Goal: Check status: Check status

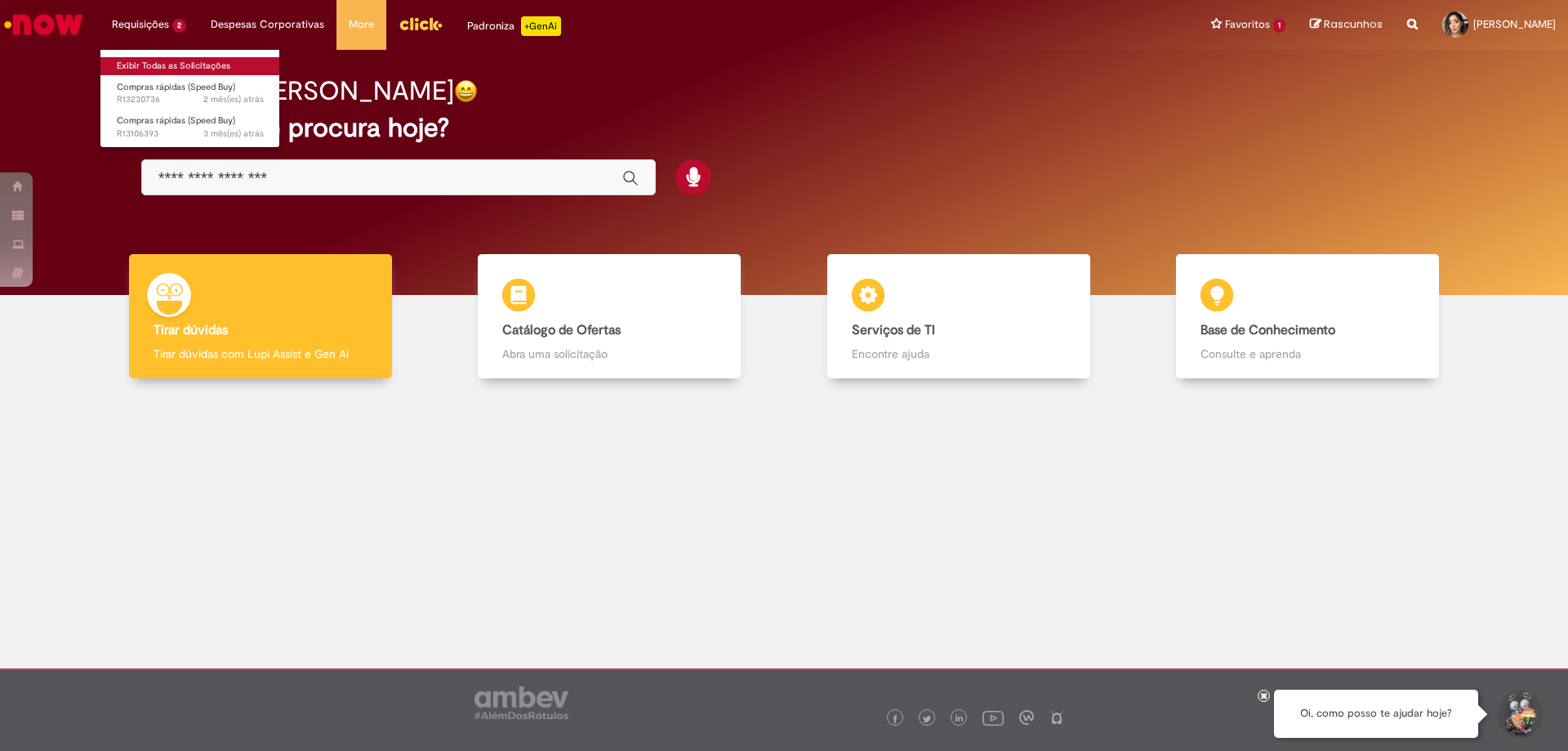
click at [154, 59] on link "Exibir Todas as Solicitações" at bounding box center [190, 67] width 179 height 18
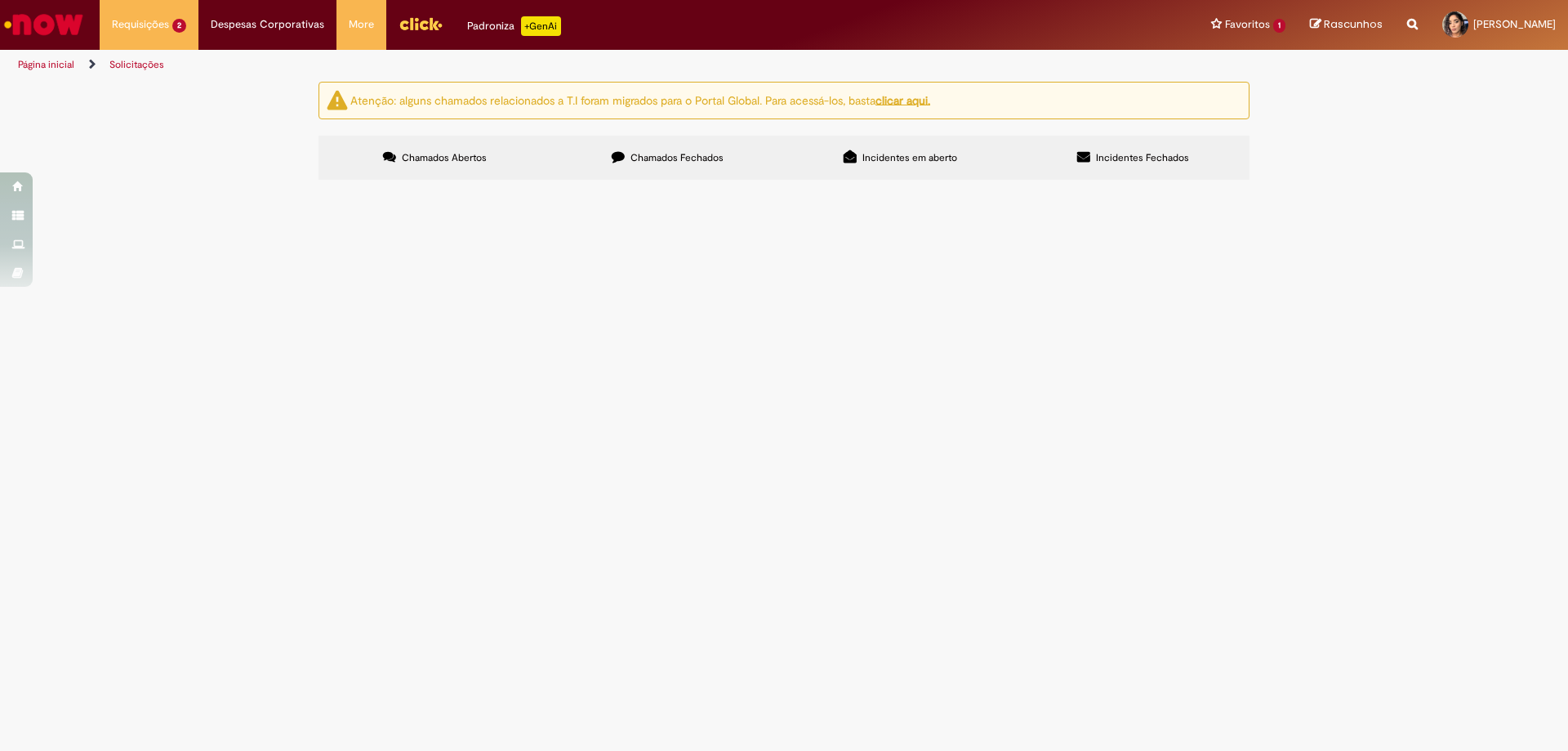
click at [654, 162] on span "Chamados Fechados" at bounding box center [677, 158] width 93 height 13
click at [0, 0] on link "4" at bounding box center [0, 0] width 0 height 0
click at [0, 0] on input "Pesquisar" at bounding box center [0, 0] width 0 height 0
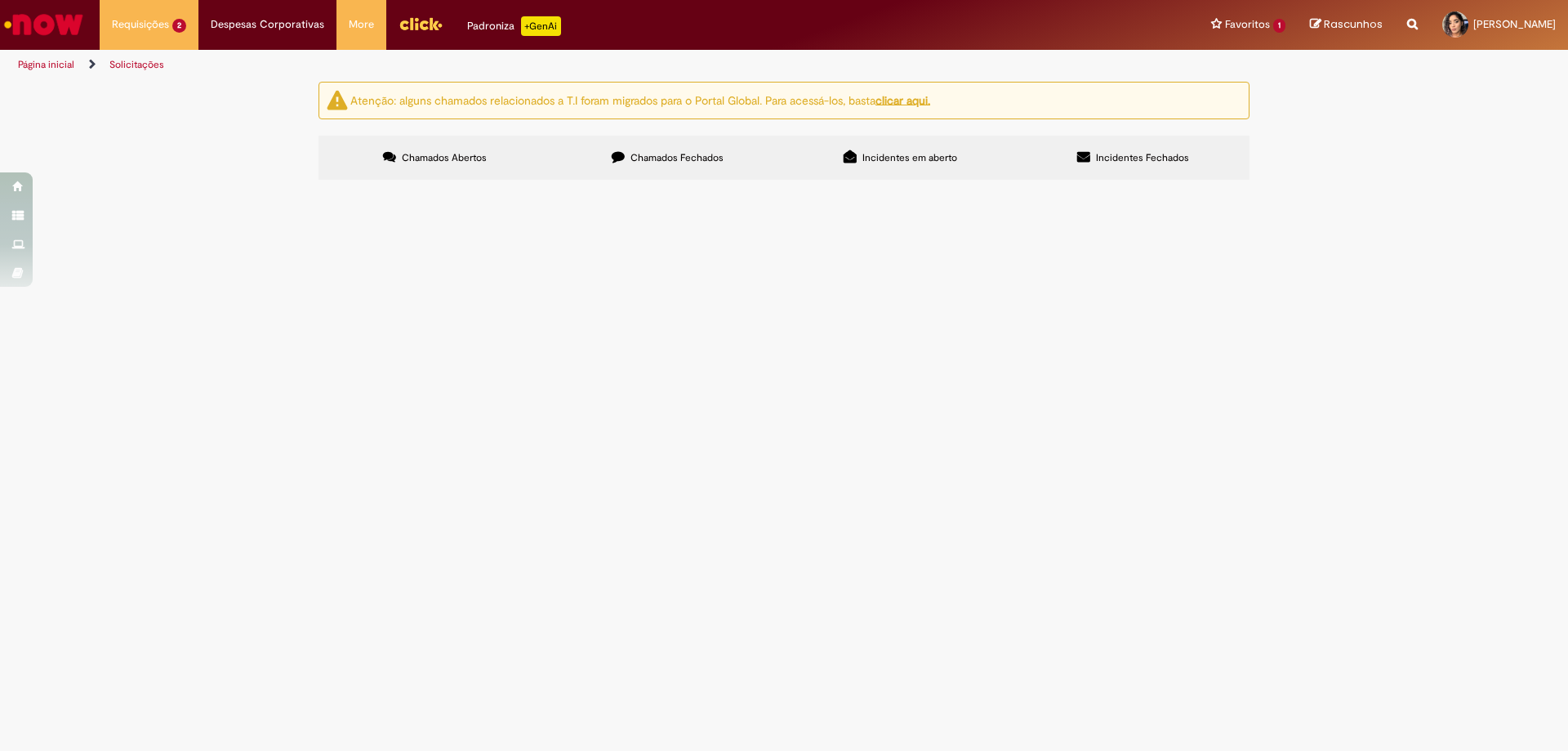
scroll to position [530, 0]
click at [0, 0] on link "3" at bounding box center [0, 0] width 0 height 0
click at [0, 0] on span "Compras das cortinas de ar do refeitório e ar condicionado." at bounding box center [0, 0] width 0 height 0
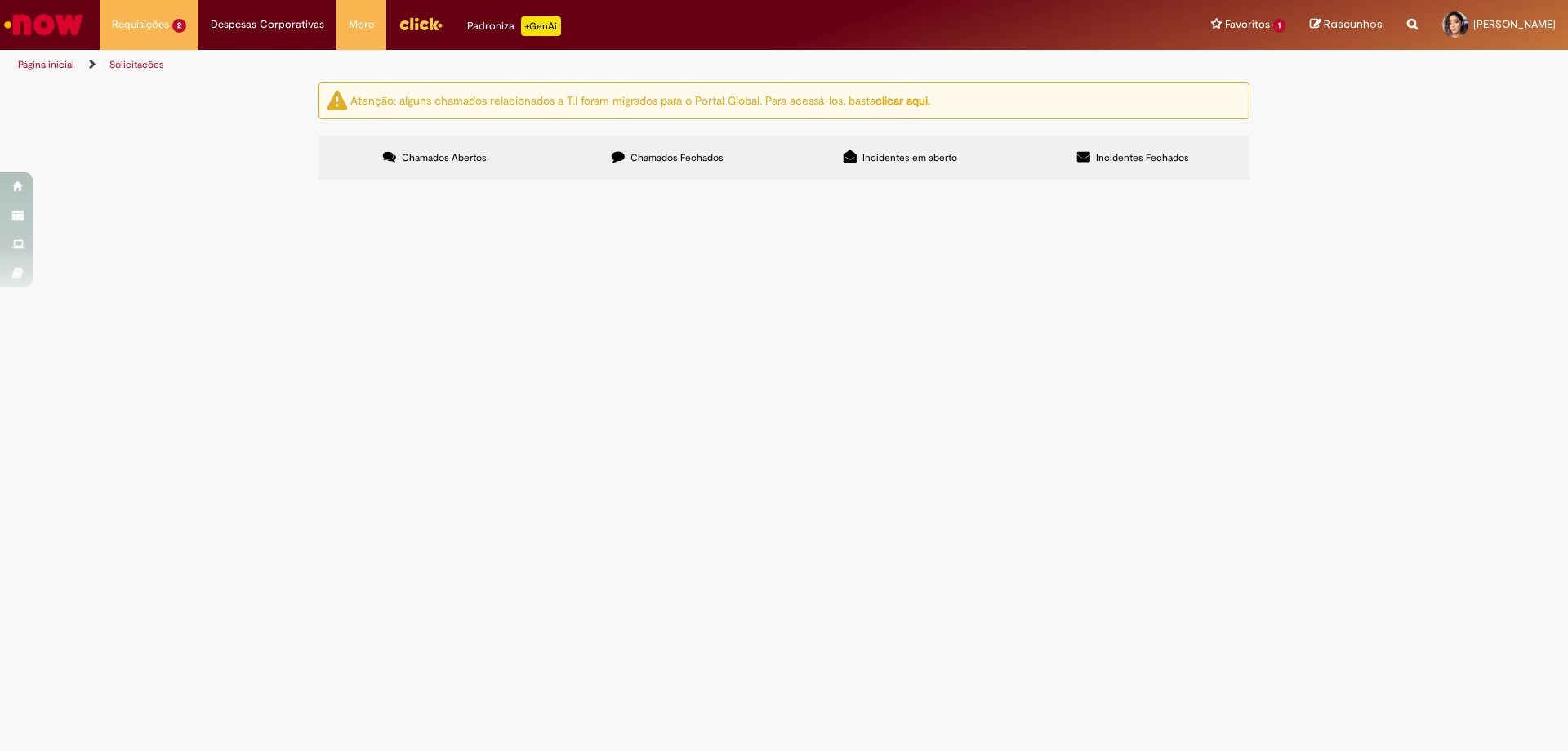
click at [0, 0] on span "Compras das cortinas de ar do refeitório e ar condicionado." at bounding box center [0, 0] width 0 height 0
click at [0, 0] on span "R12816958" at bounding box center [0, 0] width 0 height 0
click at [0, 0] on span "Compras rápidas (Speed Buy)" at bounding box center [0, 0] width 0 height 0
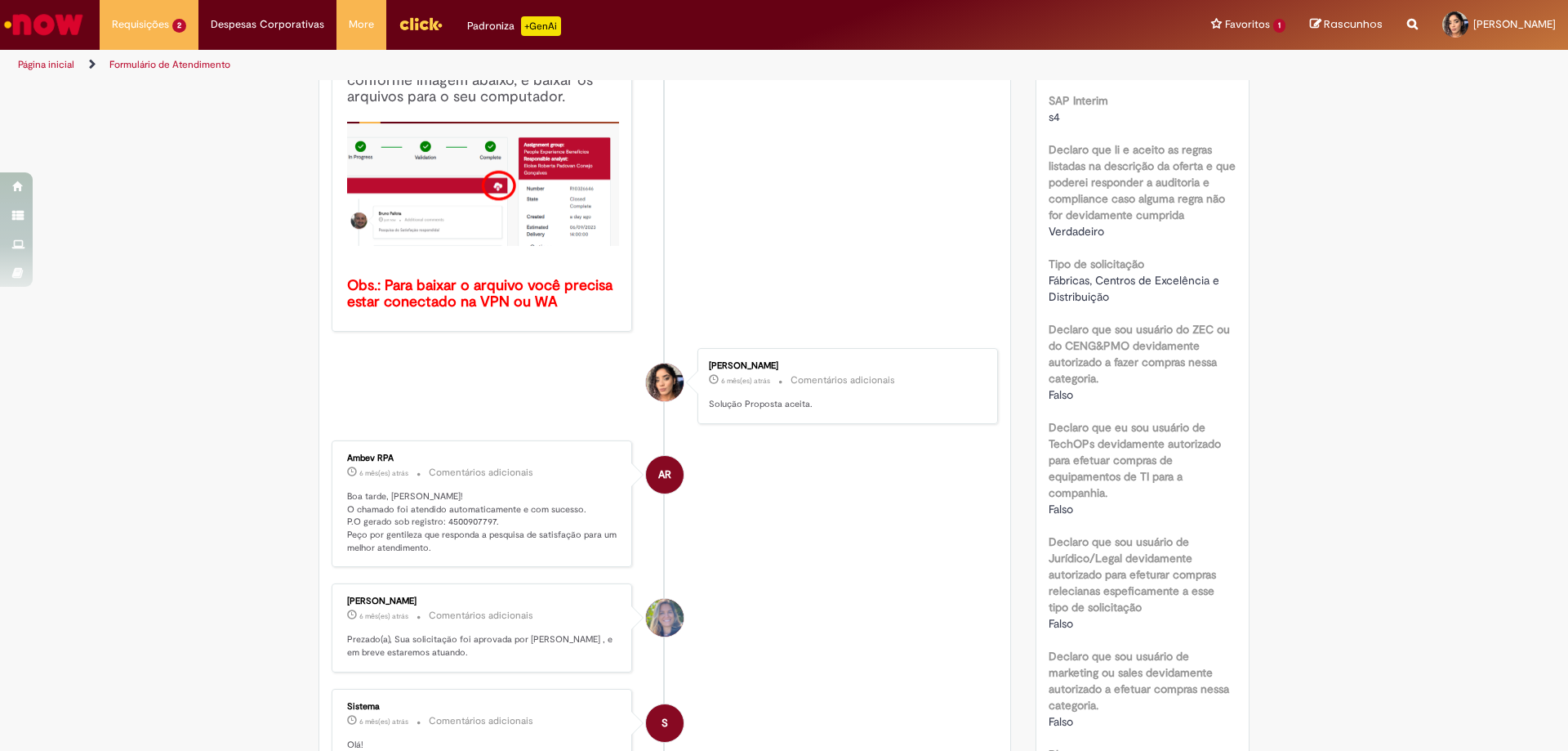
scroll to position [339, 0]
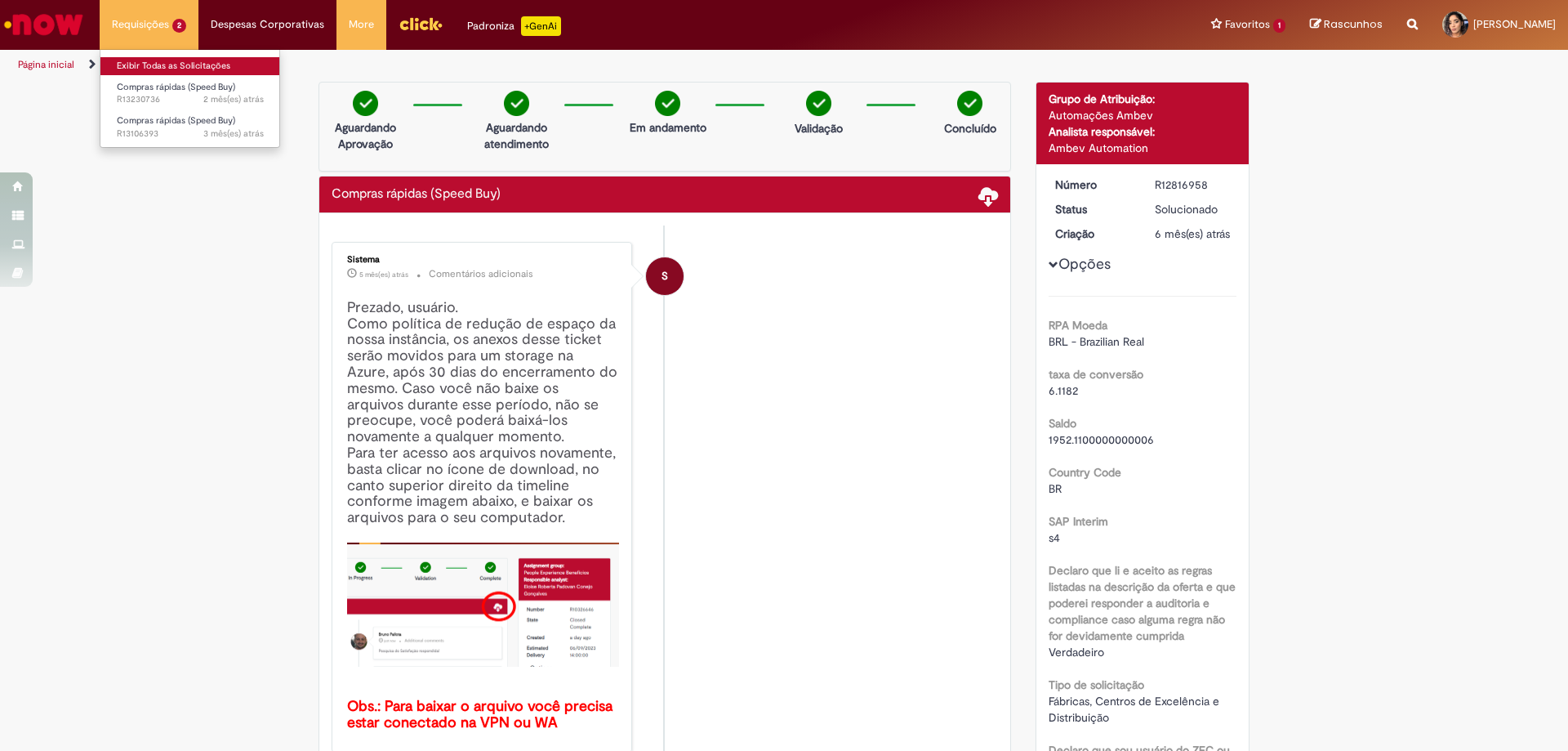
click at [169, 65] on link "Exibir Todas as Solicitações" at bounding box center [190, 67] width 179 height 18
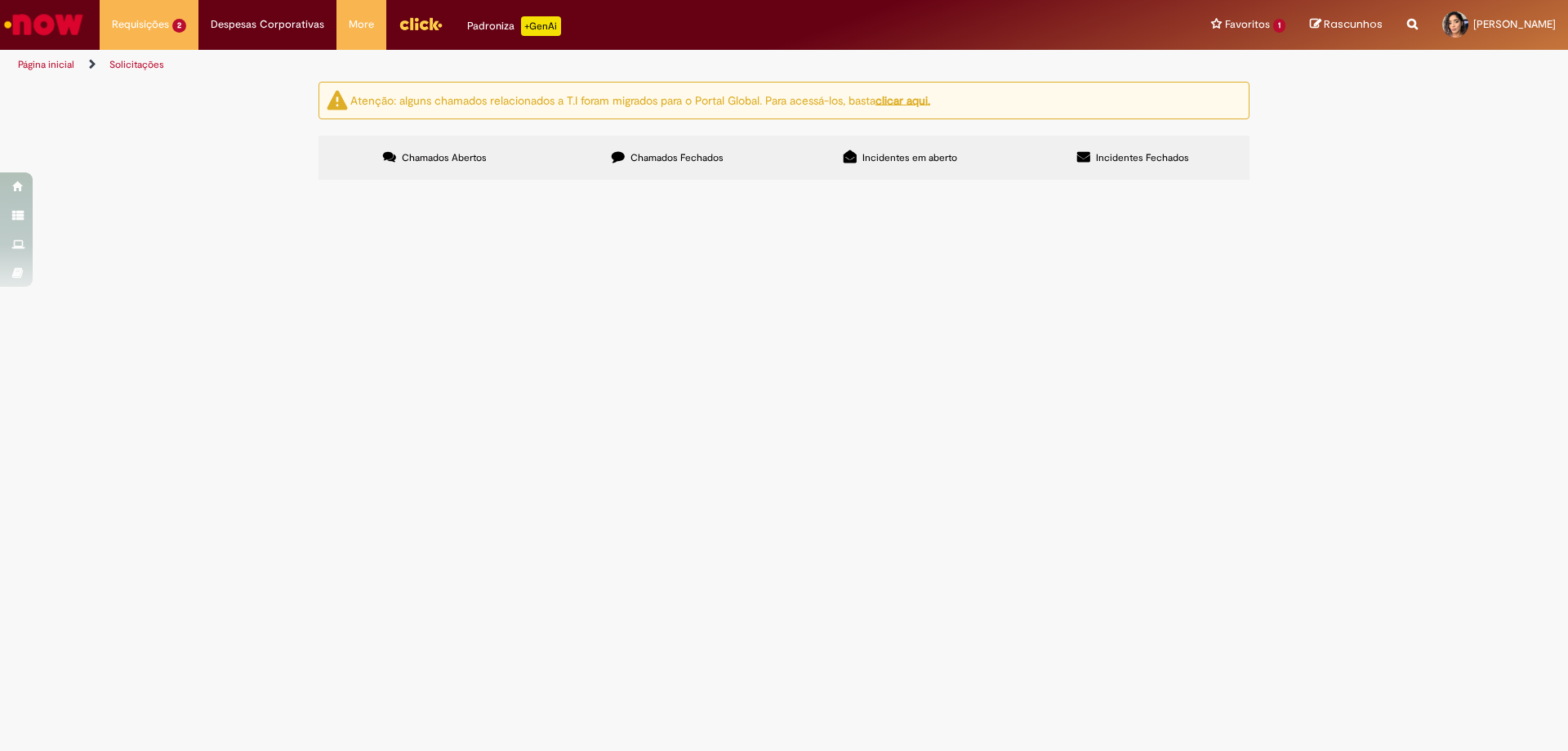
click at [665, 156] on span "Chamados Fechados" at bounding box center [677, 158] width 93 height 13
click at [0, 0] on link "3" at bounding box center [0, 0] width 0 height 0
click at [0, 0] on link "2" at bounding box center [0, 0] width 0 height 0
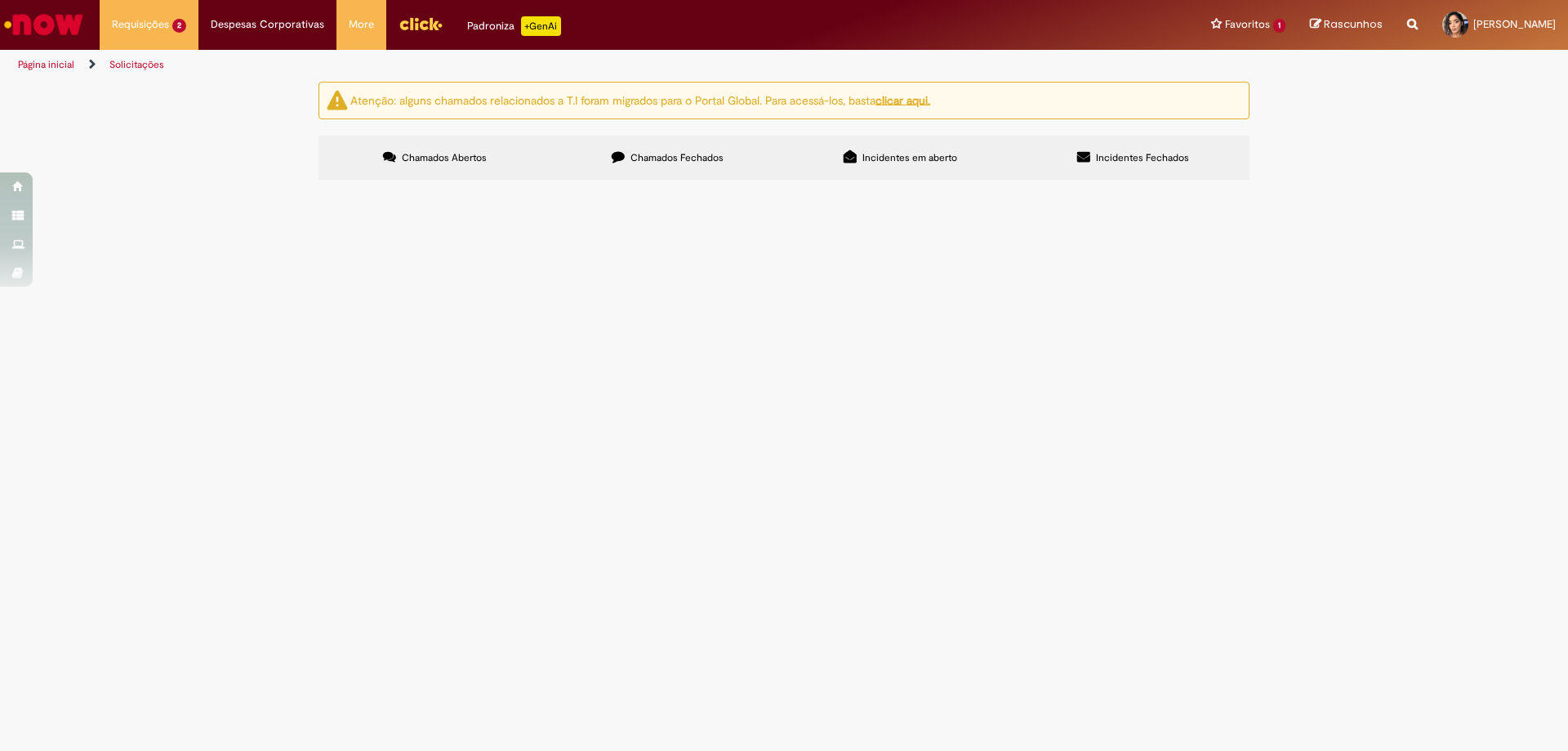
scroll to position [203, 0]
click at [0, 0] on link "1" at bounding box center [0, 0] width 0 height 0
click at [0, 0] on span "material para instalação de ar cond do insumos." at bounding box center [0, 0] width 0 height 0
click at [0, 0] on span "Compras rápidas (Speed Buy)" at bounding box center [0, 0] width 0 height 0
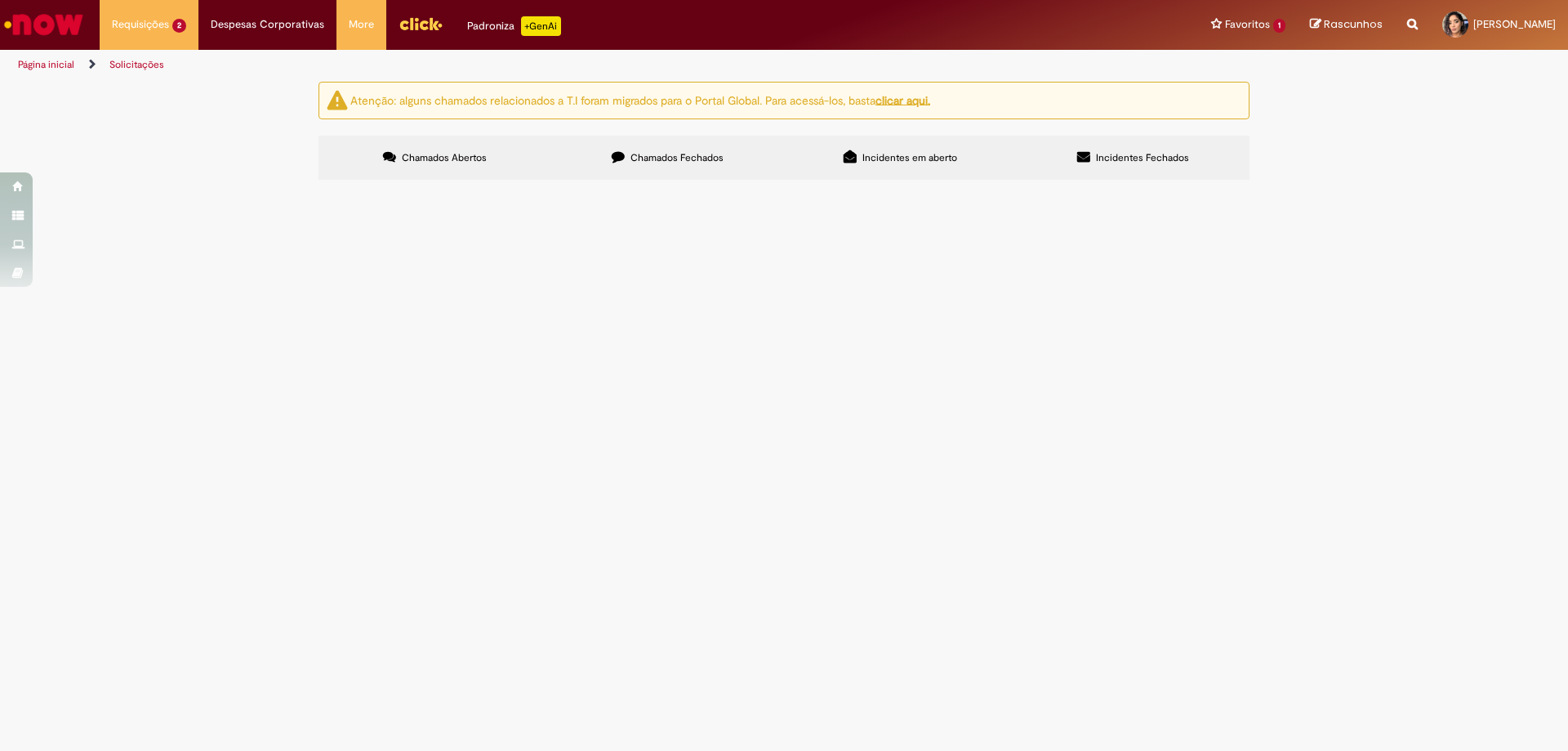
click at [0, 0] on span "Compras rápidas (Speed Buy)" at bounding box center [0, 0] width 0 height 0
click at [0, 0] on span "R13082627" at bounding box center [0, 0] width 0 height 0
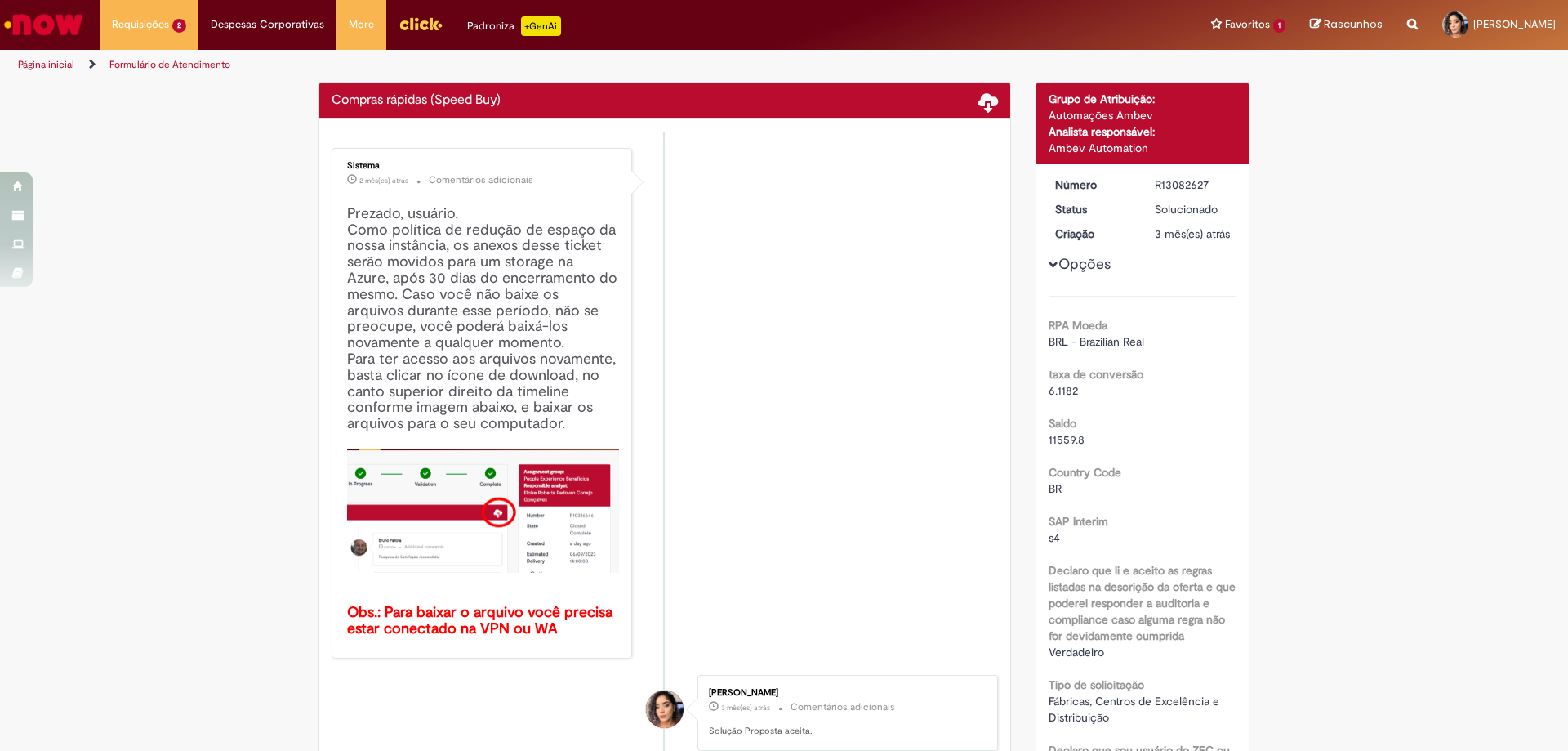
click at [439, 518] on img "Histórico de tíquete" at bounding box center [483, 510] width 272 height 124
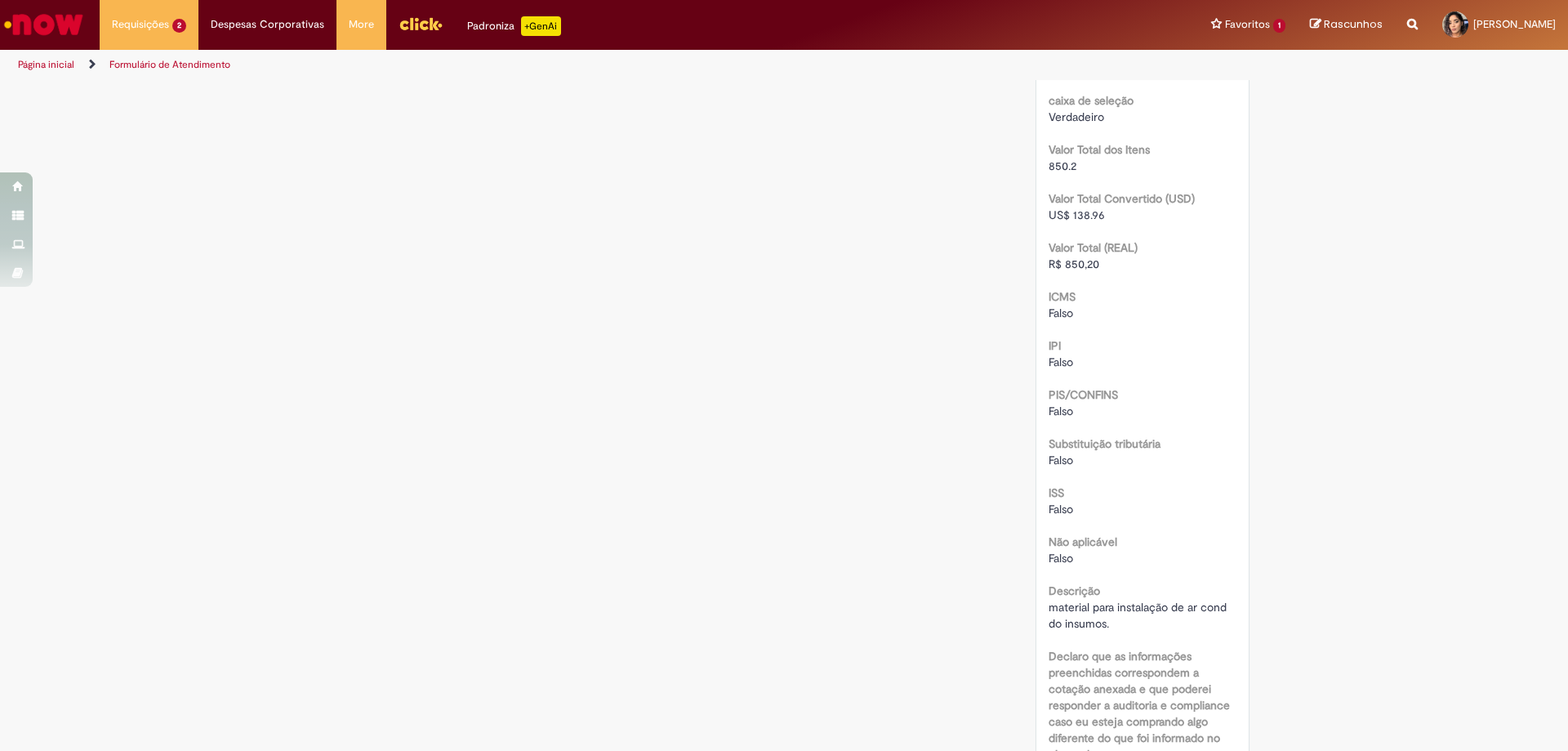
scroll to position [1075, 0]
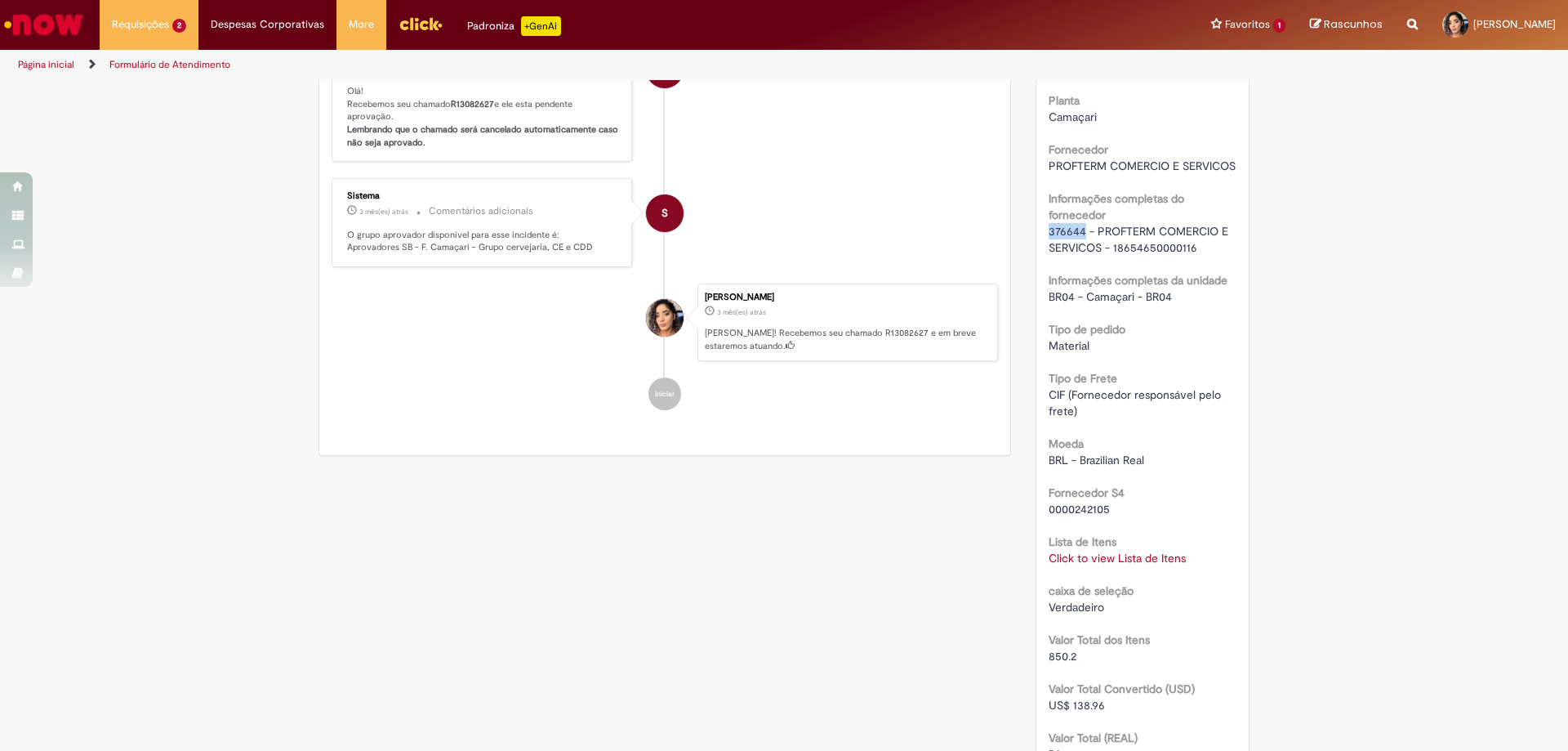
drag, startPoint x: 1042, startPoint y: 264, endPoint x: 1076, endPoint y: 262, distance: 34.1
click at [1076, 255] on span "376644 - PROFTERM COMERCIO E SERVICOS - 18654650000116" at bounding box center [1140, 240] width 183 height 31
copy span "376644"
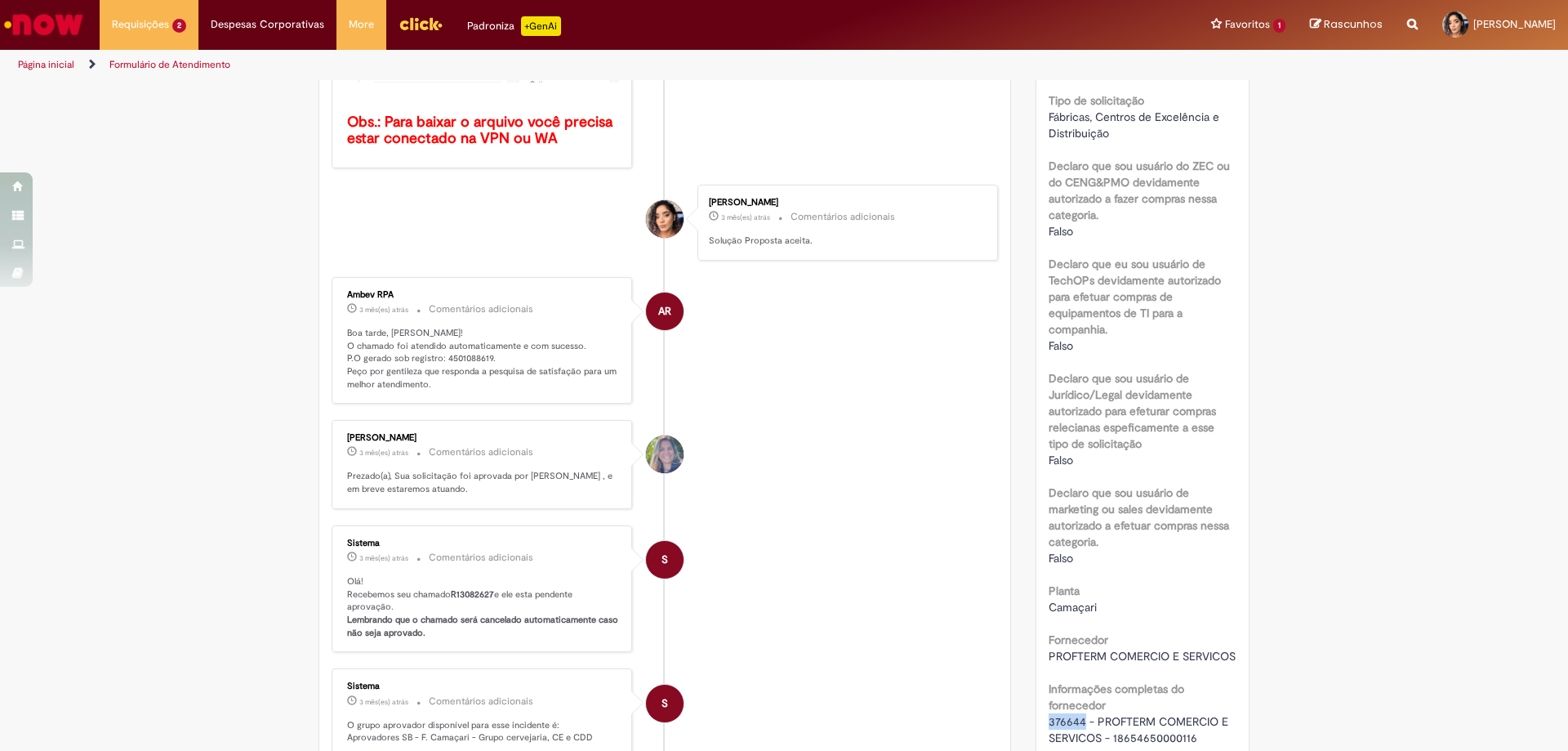
scroll to position [0, 0]
